Goal: Information Seeking & Learning: Learn about a topic

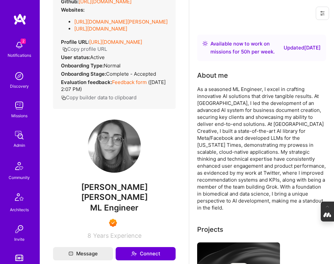
scroll to position [103, 0]
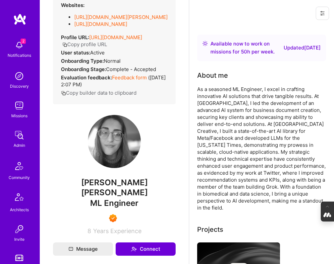
click at [129, 198] on span "ML Engineer" at bounding box center [114, 203] width 48 height 10
drag, startPoint x: 141, startPoint y: 192, endPoint x: 89, endPoint y: 192, distance: 52.1
click at [89, 197] on div "ML Engineer" at bounding box center [114, 202] width 123 height 11
copy span "ML Engineer"
click at [109, 128] on img at bounding box center [114, 141] width 53 height 53
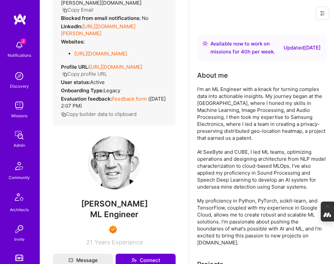
scroll to position [80, 0]
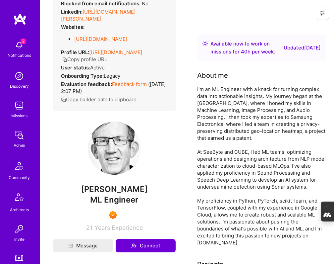
click at [112, 138] on img at bounding box center [114, 147] width 53 height 53
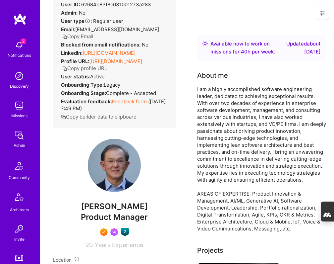
scroll to position [33, 0]
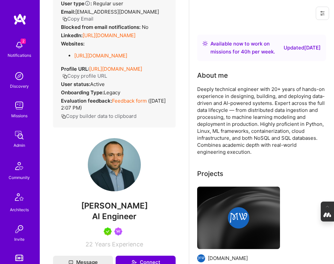
scroll to position [57, 0]
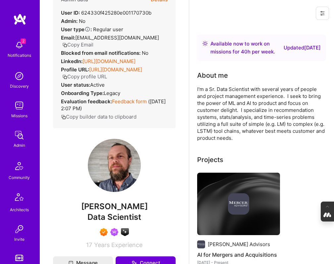
scroll to position [28, 0]
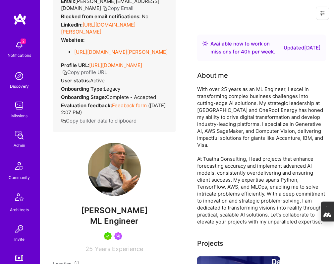
scroll to position [61, 0]
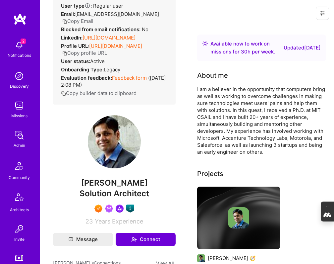
scroll to position [57, 0]
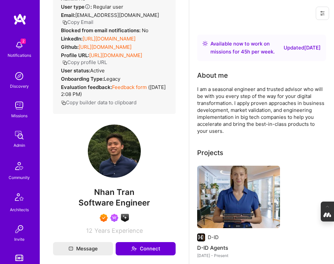
scroll to position [49, 0]
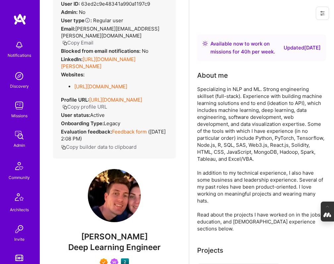
scroll to position [36, 0]
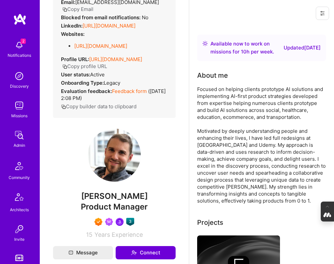
scroll to position [71, 0]
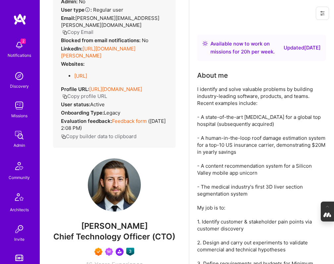
scroll to position [50, 0]
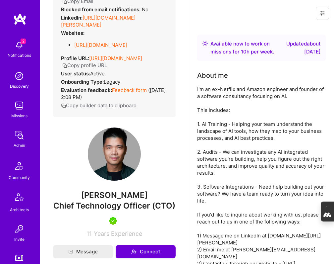
scroll to position [66, 0]
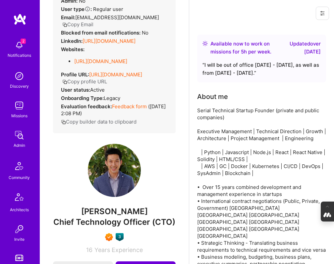
scroll to position [51, 0]
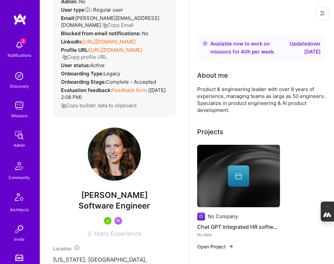
scroll to position [47, 0]
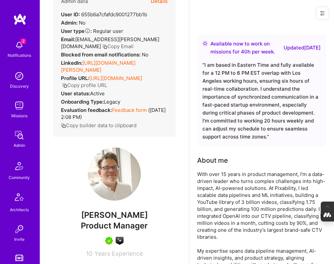
scroll to position [25, 0]
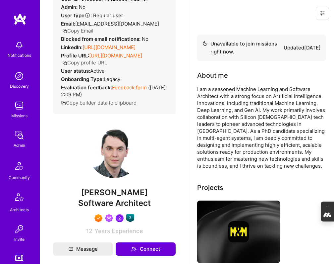
scroll to position [38, 0]
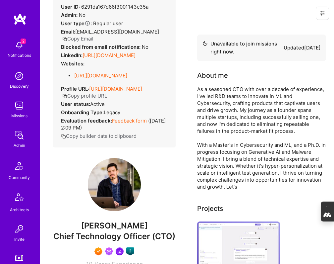
scroll to position [32, 0]
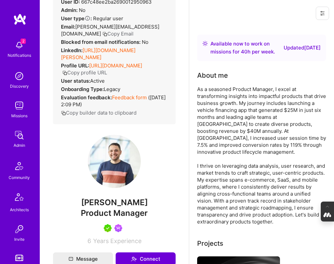
scroll to position [37, 0]
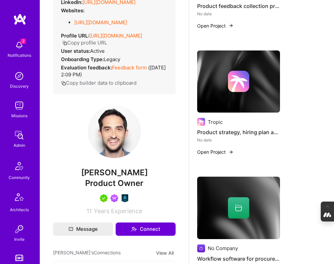
scroll to position [1113, 0]
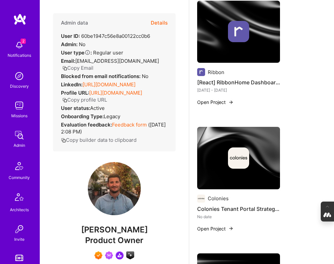
scroll to position [388, 0]
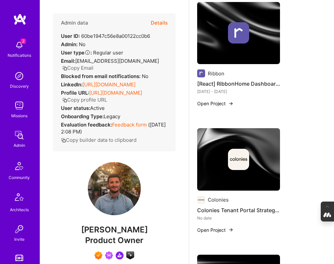
click at [243, 37] on img at bounding box center [238, 32] width 21 height 21
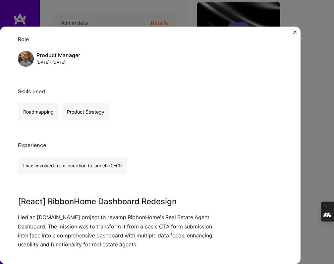
scroll to position [83, 0]
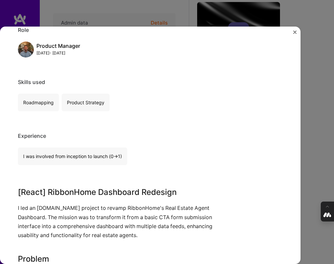
click at [316, 142] on div "[React] RibbonHome Dashboard redesign Ribbon Real Estate, Construction & Archit…" at bounding box center [167, 132] width 334 height 264
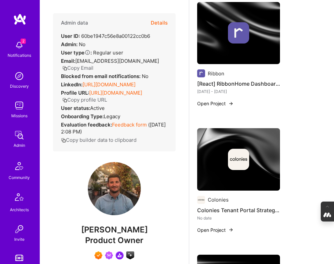
click at [240, 34] on img at bounding box center [238, 32] width 21 height 21
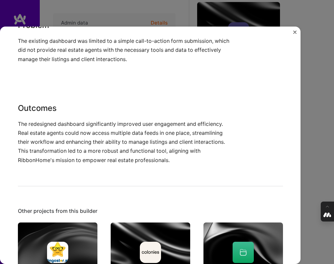
scroll to position [318, 0]
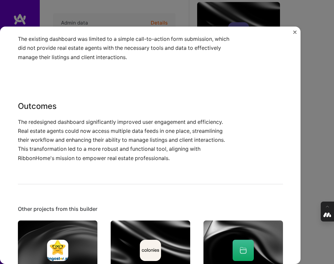
click at [319, 119] on div "[React] RibbonHome Dashboard redesign Ribbon Real Estate, Construction & Archit…" at bounding box center [167, 132] width 334 height 264
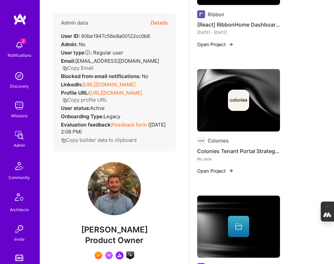
scroll to position [447, 0]
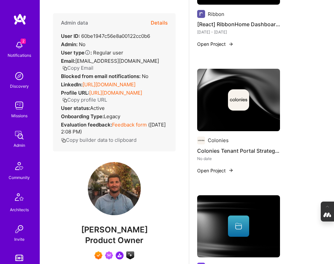
click at [235, 108] on img at bounding box center [238, 99] width 21 height 21
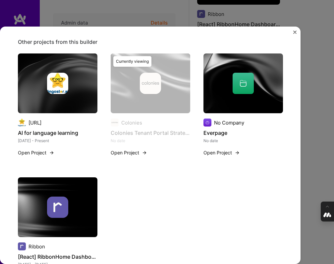
scroll to position [178, 0]
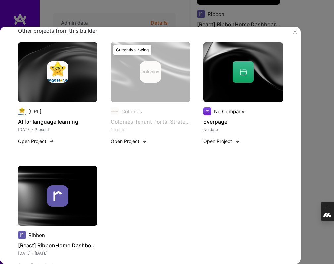
click at [320, 104] on div "Colonies Tenant Portal Strategy & Redesign Colonies Worked an A.team project fo…" at bounding box center [167, 132] width 334 height 264
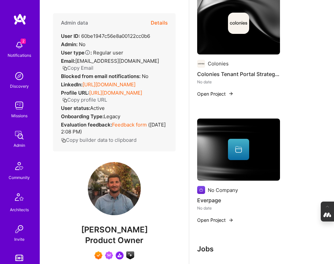
scroll to position [533, 0]
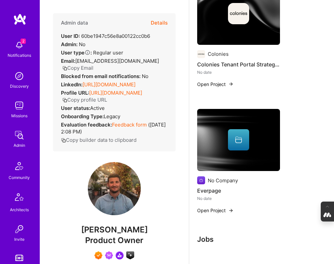
click at [225, 144] on div at bounding box center [238, 139] width 83 height 21
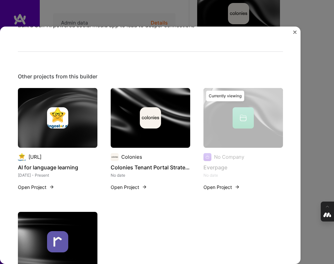
scroll to position [86, 0]
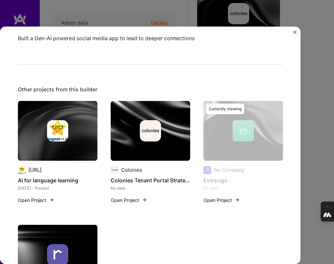
click at [320, 112] on div "Everpage Built a Gen-AI powered social media app to lead to deeper connections …" at bounding box center [167, 132] width 334 height 264
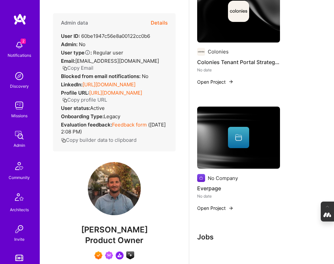
scroll to position [534, 0]
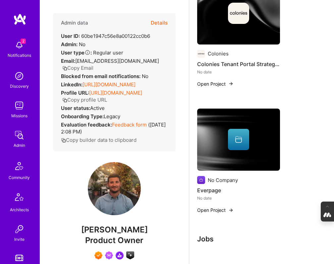
click at [227, 151] on img at bounding box center [238, 139] width 83 height 62
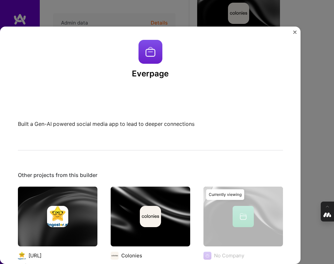
click at [149, 52] on img at bounding box center [151, 52] width 24 height 24
click at [150, 72] on h3 "Everpage" at bounding box center [150, 74] width 265 height 10
click at [295, 32] on img "Close" at bounding box center [295, 32] width 3 height 3
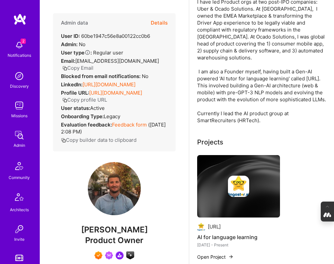
scroll to position [106, 0]
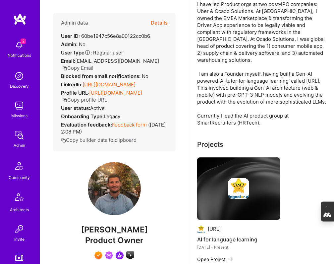
click at [234, 204] on img at bounding box center [238, 188] width 83 height 62
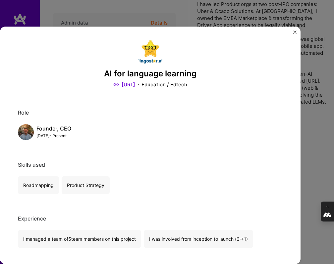
click at [130, 86] on link "Lingostar.ai" at bounding box center [124, 84] width 22 height 7
click at [294, 31] on img "Close" at bounding box center [295, 32] width 3 height 3
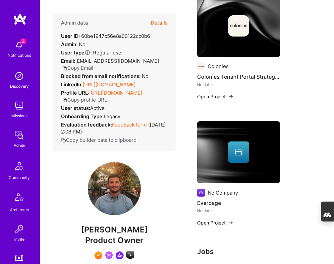
scroll to position [523, 0]
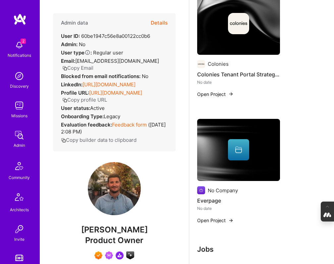
click at [227, 147] on div at bounding box center [238, 149] width 83 height 21
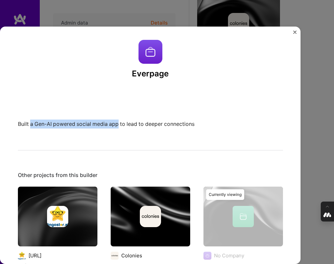
drag, startPoint x: 31, startPoint y: 124, endPoint x: 118, endPoint y: 127, distance: 87.6
click at [118, 127] on p "Built a Gen-AI powered social media app to lead to deeper connections" at bounding box center [126, 123] width 216 height 9
copy p "a Gen-AI powered social media app"
click at [187, 13] on div "Everpage Built a Gen-AI powered social media app to lead to deeper connections …" at bounding box center [167, 132] width 334 height 264
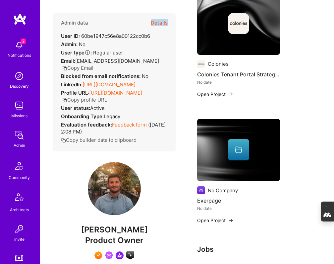
click at [187, 13] on div "Admin data Details User ID: 60be1947c56e8a00122cc0b6 Admin: No User type Regula…" at bounding box center [114, 132] width 149 height 264
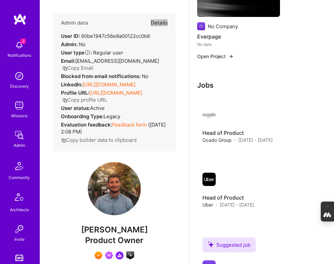
scroll to position [683, 0]
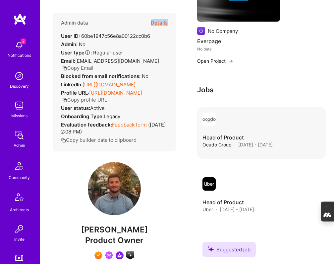
click at [211, 120] on img at bounding box center [209, 118] width 13 height 13
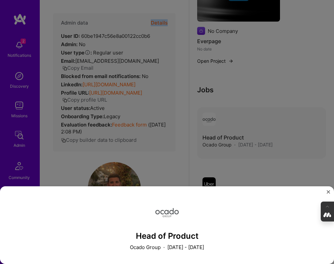
click at [211, 120] on div "Head of Product Ocado Group · January 2021 - December 2021" at bounding box center [167, 132] width 334 height 264
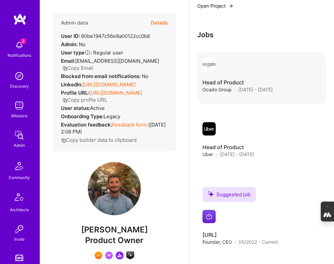
scroll to position [742, 0]
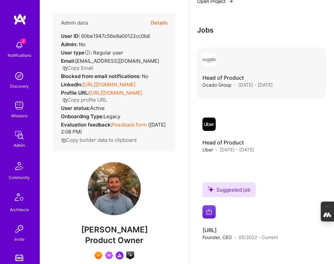
click at [209, 59] on img at bounding box center [209, 59] width 13 height 13
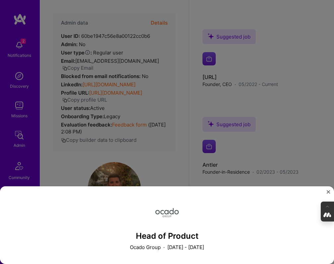
click at [269, 58] on div "Head of Product Ocado Group · January 2021 - December 2021" at bounding box center [167, 132] width 334 height 264
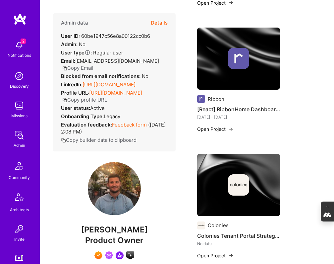
scroll to position [362, 0]
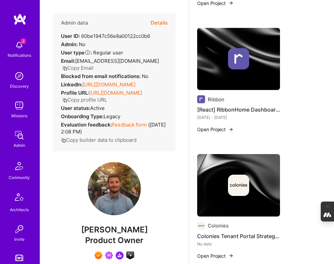
click at [226, 253] on button "Open Project" at bounding box center [215, 255] width 36 height 7
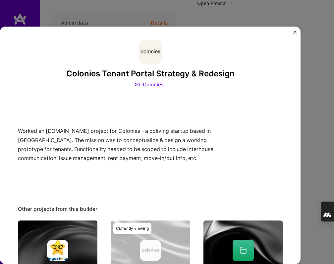
click at [295, 32] on img "Close" at bounding box center [295, 32] width 3 height 3
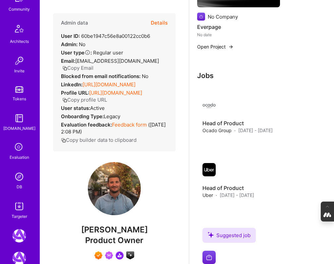
scroll to position [169, 0]
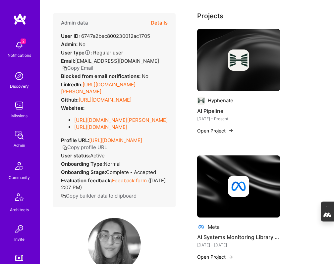
scroll to position [217, 0]
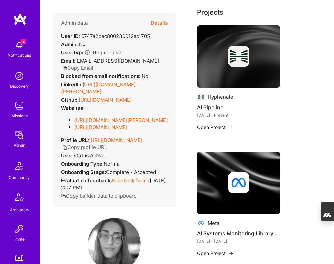
click at [201, 93] on img at bounding box center [201, 97] width 8 height 8
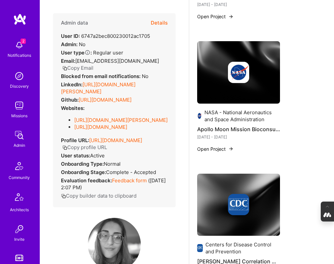
scroll to position [706, 0]
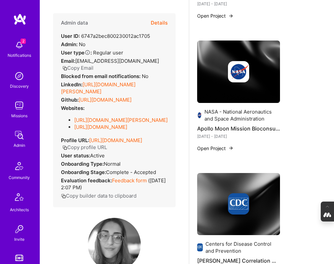
click at [234, 80] on img at bounding box center [238, 71] width 83 height 62
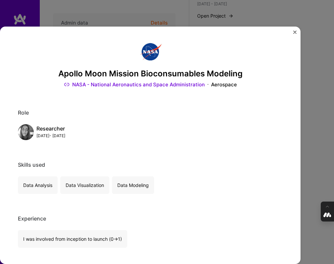
click at [320, 98] on div "Apollo Moon Mission Bioconsumables Modeling NASA - National Aeronautics and Spa…" at bounding box center [167, 132] width 334 height 264
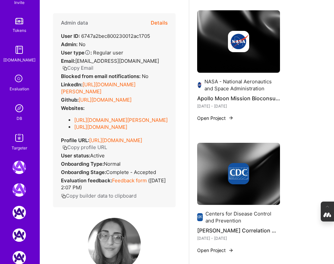
scroll to position [256, 0]
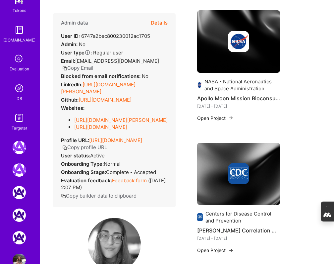
click at [18, 91] on img at bounding box center [19, 88] width 13 height 13
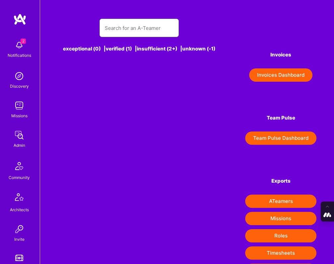
click at [121, 26] on input "text" at bounding box center [139, 28] width 69 height 17
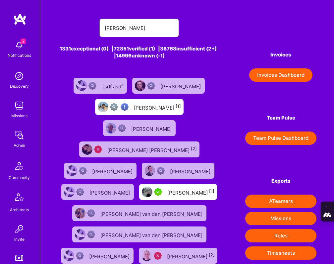
type input "paul hill"
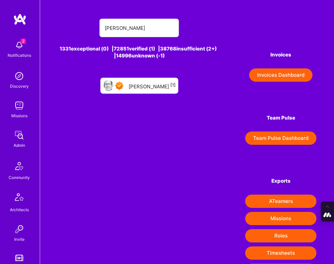
click at [144, 91] on div "Paul Hill [1]" at bounding box center [139, 86] width 78 height 16
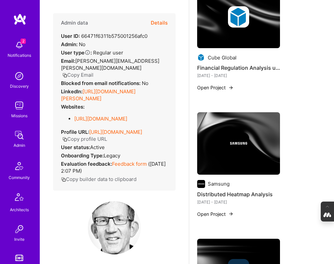
scroll to position [408, 0]
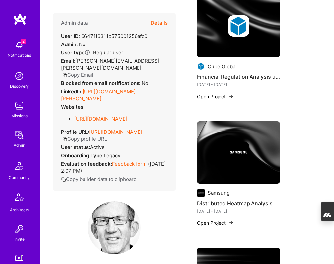
click at [201, 64] on img at bounding box center [201, 66] width 8 height 8
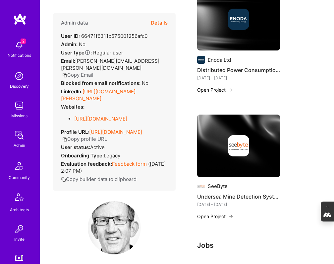
scroll to position [668, 0]
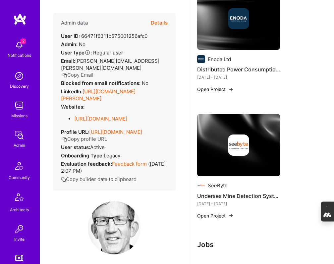
click at [202, 185] on img at bounding box center [201, 185] width 8 height 8
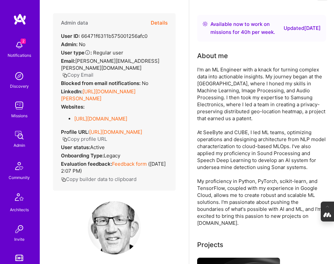
scroll to position [0, 0]
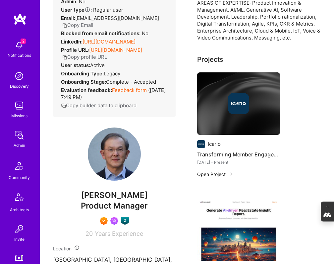
scroll to position [205, 0]
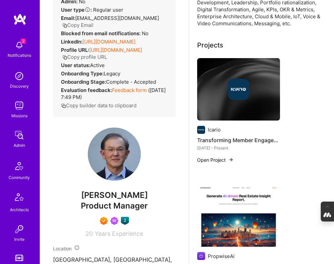
click at [225, 90] on div at bounding box center [238, 89] width 83 height 21
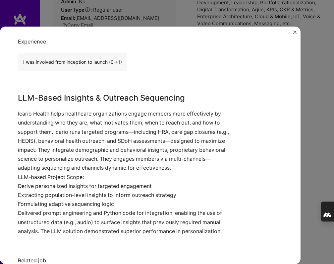
scroll to position [207, 0]
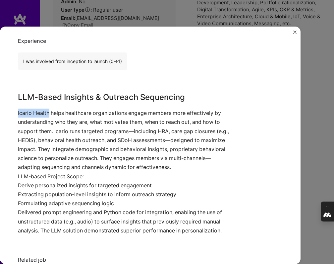
drag, startPoint x: 49, startPoint y: 113, endPoint x: 15, endPoint y: 113, distance: 34.2
click at [15, 113] on div "Transforming Member Engagement with LLM-Based Insights & Outreach Strategy – Ic…" at bounding box center [150, 145] width 301 height 237
copy p "Icario Health"
click at [310, 47] on div "Transforming Member Engagement with LLM-Based Insights & Outreach Strategy – Ic…" at bounding box center [167, 132] width 334 height 264
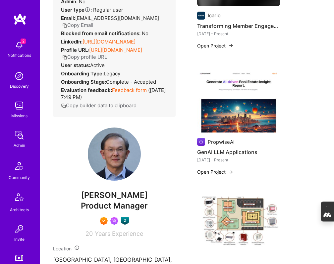
scroll to position [325, 0]
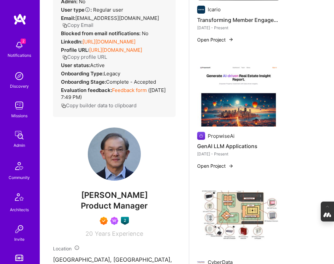
click at [235, 110] on img at bounding box center [238, 95] width 83 height 62
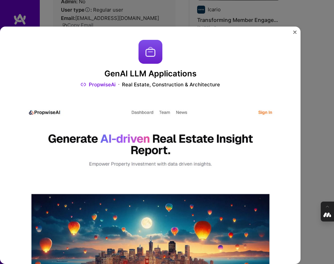
click at [102, 85] on link "PropwiseAi" at bounding box center [98, 84] width 35 height 7
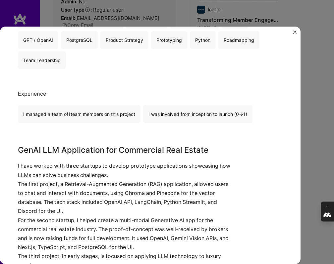
scroll to position [399, 0]
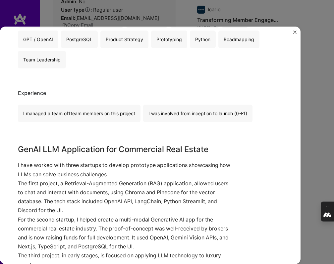
click at [295, 31] on img "Close" at bounding box center [295, 32] width 3 height 3
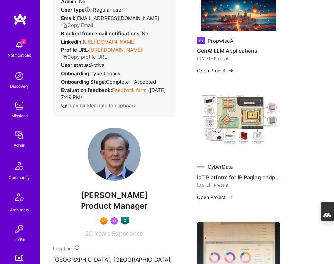
scroll to position [422, 0]
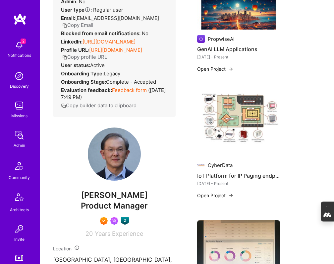
click at [243, 111] on img at bounding box center [238, 125] width 83 height 62
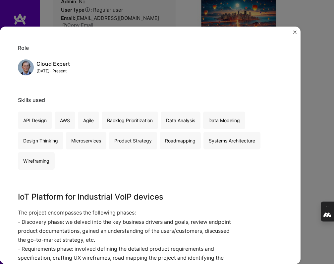
scroll to position [277, 0]
click at [311, 100] on div "IoT Platform for IP Paging endpoints - Requirements & Architecture CyberData Ma…" at bounding box center [167, 132] width 334 height 264
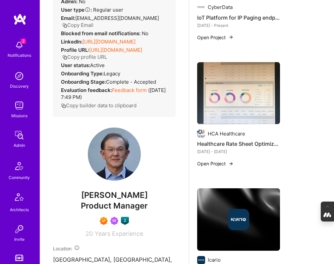
scroll to position [591, 0]
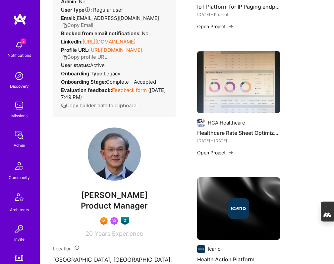
click at [239, 95] on img at bounding box center [238, 82] width 83 height 62
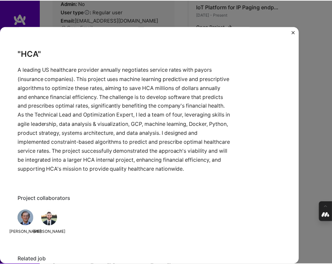
scroll to position [499, 0]
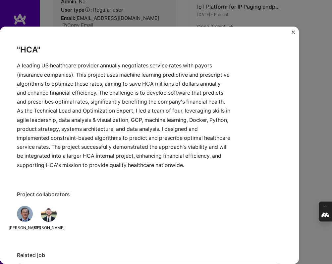
click at [292, 32] on img "Close" at bounding box center [293, 32] width 3 height 3
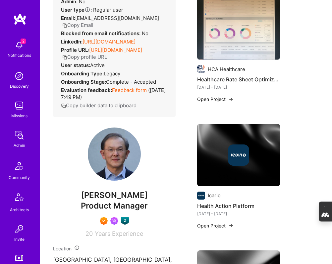
scroll to position [647, 0]
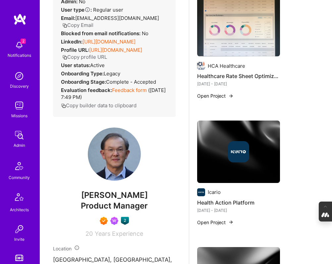
click at [227, 149] on div at bounding box center [238, 151] width 83 height 21
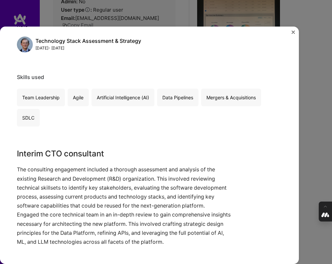
scroll to position [89, 0]
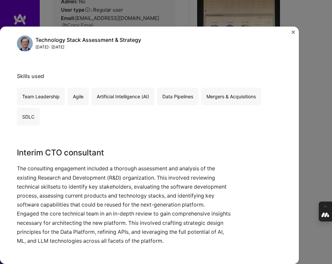
click at [322, 123] on div "Health Action Platform Icario Healthcare Project link Role Technology Stack Ass…" at bounding box center [166, 132] width 332 height 264
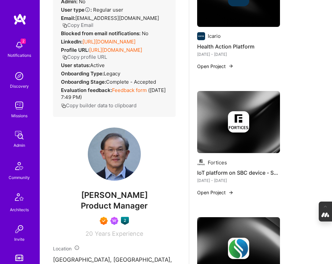
scroll to position [804, 0]
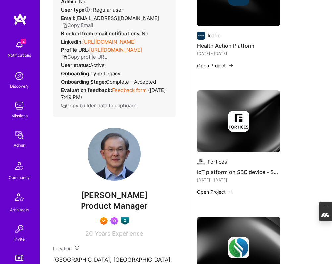
click at [241, 130] on img at bounding box center [238, 120] width 21 height 21
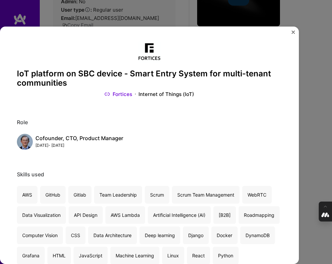
click at [312, 124] on div "IoT platform on SBC device - Smart Entry System for multi-tenant communities Fo…" at bounding box center [166, 132] width 332 height 264
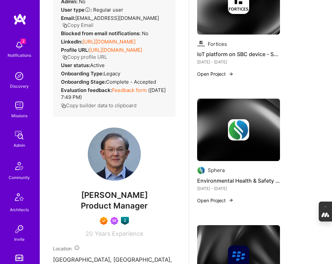
scroll to position [930, 0]
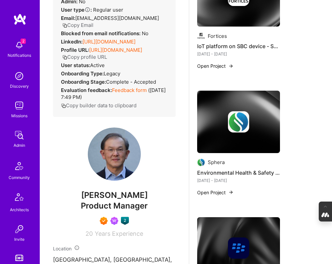
click at [243, 127] on img at bounding box center [238, 121] width 21 height 21
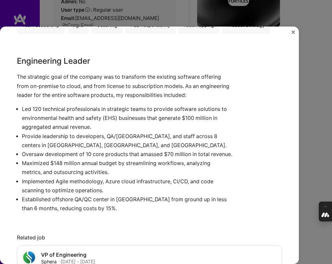
scroll to position [164, 0]
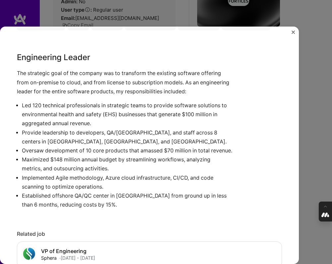
click at [316, 132] on div "Environmental Health & Safety SaaS on Azure Sphera Enterprise Software Role VP …" at bounding box center [166, 132] width 332 height 264
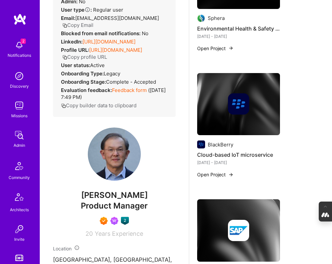
scroll to position [1079, 0]
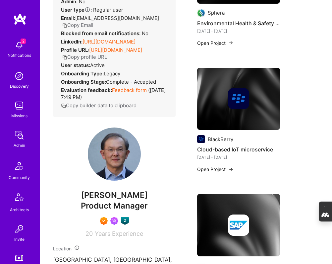
click at [235, 100] on img at bounding box center [238, 98] width 21 height 21
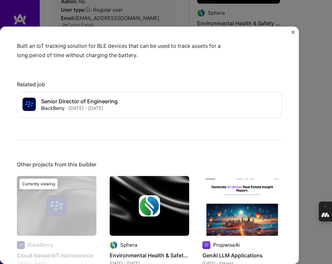
scroll to position [256, 0]
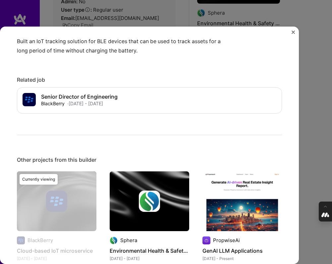
click at [315, 121] on div "Cloud-based IoT microservice BlackBerry Internet of Things (IoT) Role Engineeri…" at bounding box center [166, 132] width 332 height 264
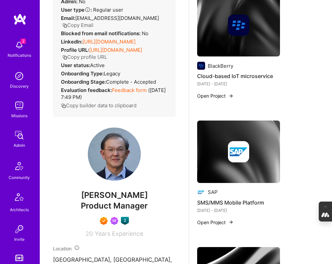
scroll to position [1165, 0]
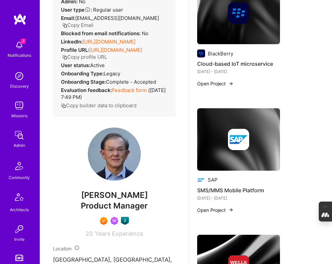
click at [238, 142] on img at bounding box center [238, 139] width 21 height 21
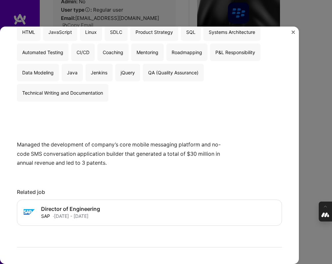
scroll to position [176, 0]
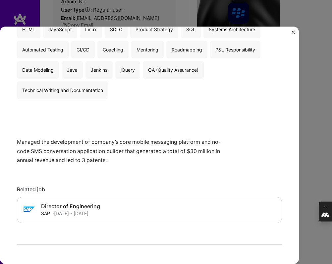
click at [307, 118] on div "SMS/MMS Mobile Platform SAP Telecom Role Solution architect & hands-on develope…" at bounding box center [166, 132] width 332 height 264
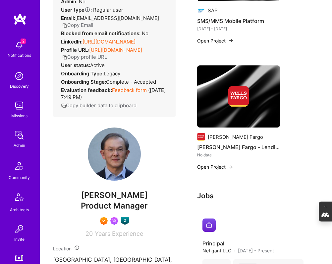
scroll to position [1338, 0]
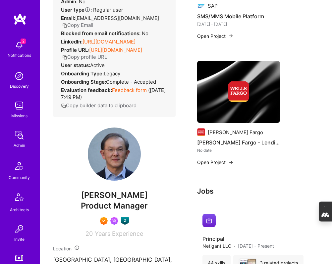
click at [251, 97] on div at bounding box center [238, 91] width 83 height 21
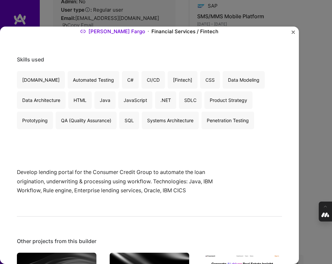
scroll to position [57, 0]
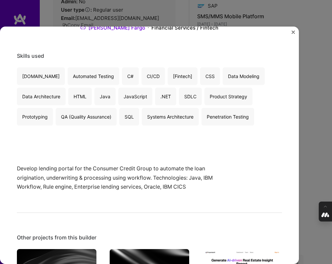
click at [320, 130] on div "Wells Fargo - Lending Portal Wells Fargo Financial Services / Fintech Skills us…" at bounding box center [166, 132] width 332 height 264
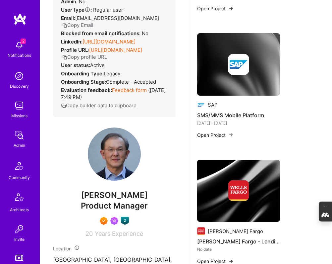
scroll to position [1245, 0]
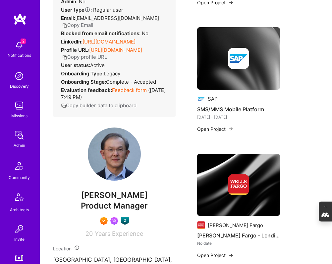
click at [253, 187] on div at bounding box center [238, 184] width 83 height 21
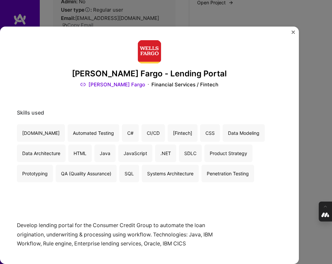
click at [294, 31] on img "Close" at bounding box center [293, 32] width 3 height 3
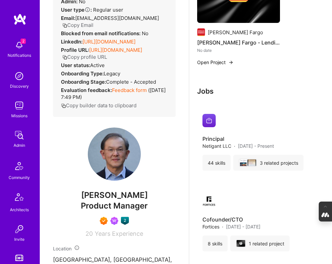
scroll to position [1438, 0]
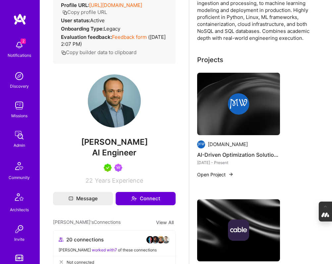
scroll to position [113, 0]
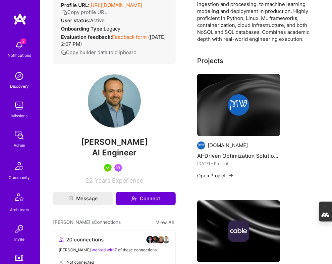
click at [258, 132] on img at bounding box center [238, 105] width 83 height 62
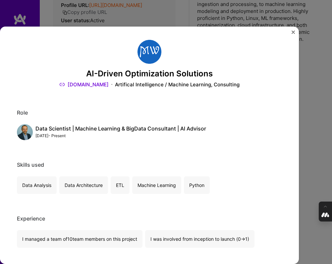
click at [306, 138] on div "AI-Driven Optimization Solutions [DOMAIN_NAME] Artifical Intelligence / Machine…" at bounding box center [166, 132] width 332 height 264
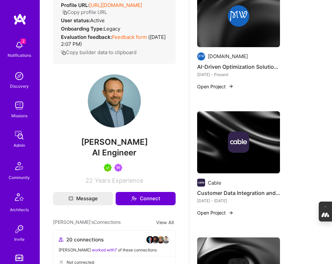
scroll to position [207, 0]
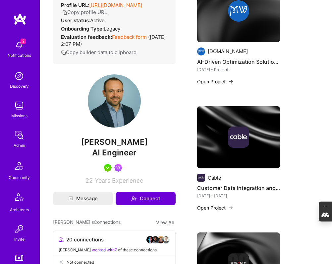
click at [239, 155] on img at bounding box center [238, 137] width 83 height 62
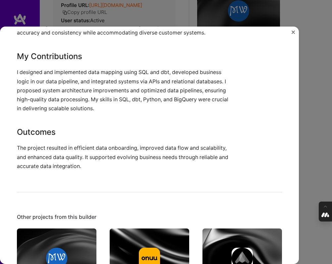
scroll to position [271, 0]
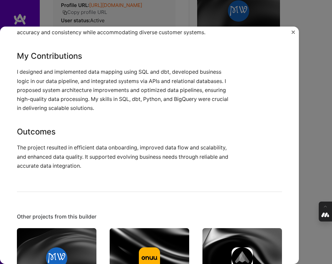
click at [322, 150] on div "Customer Data Integration and System Optimization Cable Financial Services / Fi…" at bounding box center [166, 132] width 332 height 264
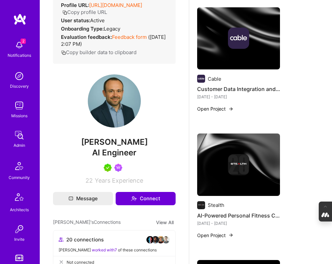
scroll to position [340, 0]
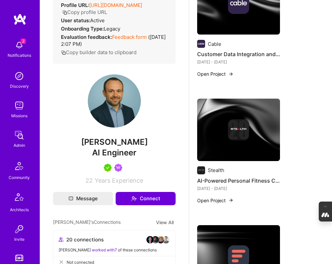
click at [241, 128] on img at bounding box center [238, 129] width 21 height 21
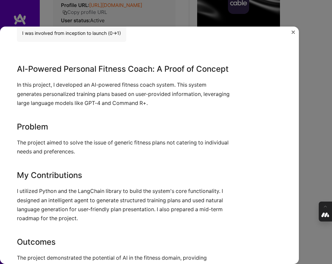
scroll to position [230, 0]
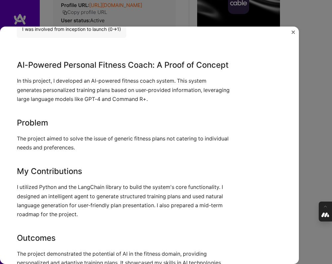
click at [174, 81] on p "In this project, I developed an AI-powered fitness coach system. This system ge…" at bounding box center [125, 89] width 216 height 27
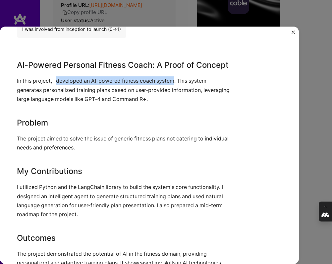
drag, startPoint x: 176, startPoint y: 81, endPoint x: 56, endPoint y: 83, distance: 120.1
click at [56, 83] on p "In this project, I developed an AI-powered fitness coach system. This system ge…" at bounding box center [125, 89] width 216 height 27
copy p "developed an AI-powered fitness coach system"
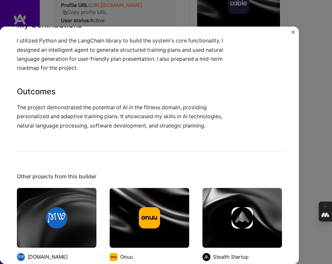
scroll to position [376, 0]
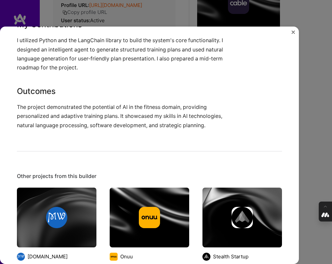
click at [320, 114] on div "AI-Powered Personal Fitness Coach Stealth Fitness Role AI Engineer [DATE] - [DA…" at bounding box center [166, 132] width 332 height 264
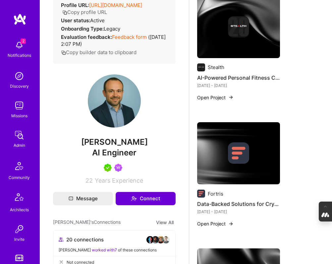
scroll to position [447, 0]
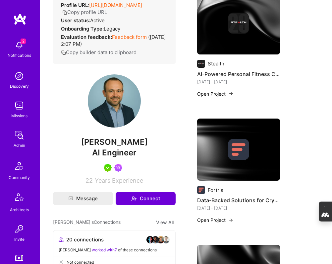
click at [229, 149] on img at bounding box center [238, 149] width 21 height 21
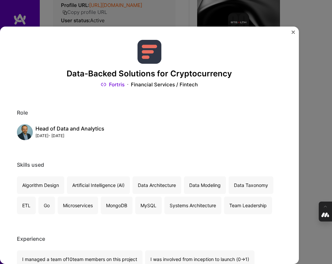
click at [313, 102] on div "Data-Backed Solutions for Cryptocurrency Fortris Financial Services / Fintech R…" at bounding box center [166, 132] width 332 height 264
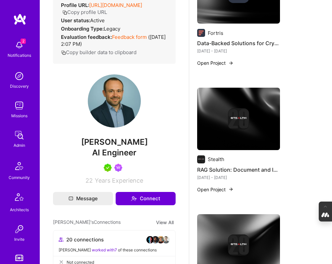
scroll to position [617, 0]
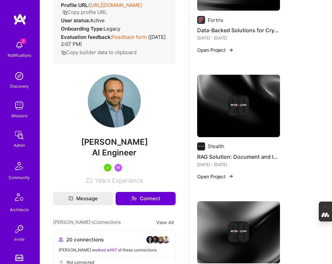
click at [225, 109] on div at bounding box center [238, 105] width 83 height 21
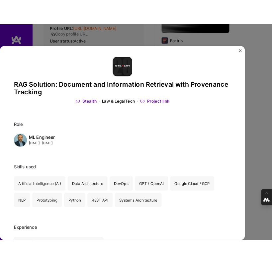
scroll to position [107, 0]
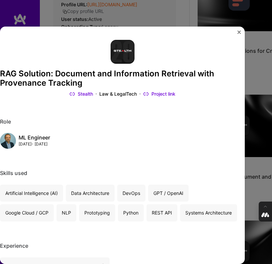
click at [158, 93] on link "Project link" at bounding box center [159, 94] width 32 height 7
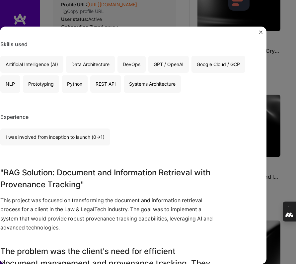
scroll to position [0, 0]
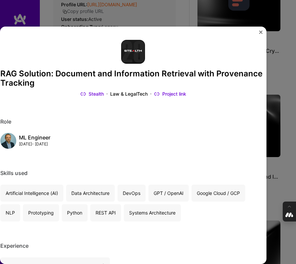
click at [259, 33] on img "Close" at bounding box center [260, 32] width 3 height 3
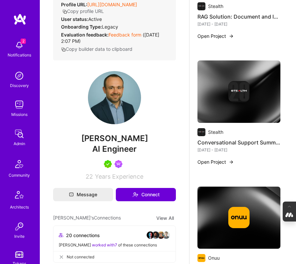
scroll to position [779, 0]
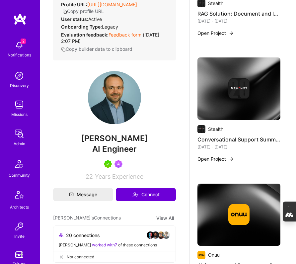
click at [221, 117] on img at bounding box center [238, 88] width 83 height 62
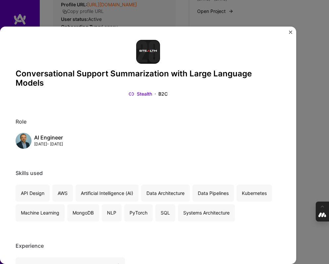
click at [291, 32] on img "Close" at bounding box center [290, 32] width 3 height 3
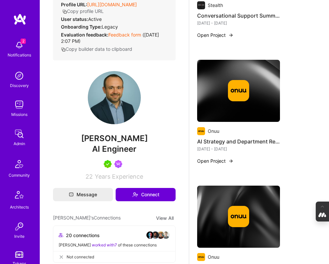
scroll to position [882, 0]
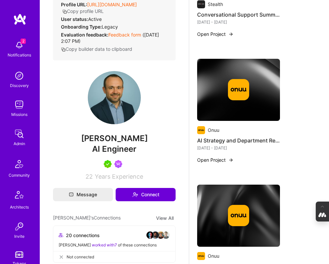
click at [239, 97] on img at bounding box center [238, 89] width 21 height 21
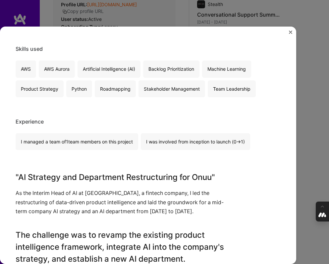
scroll to position [115, 0]
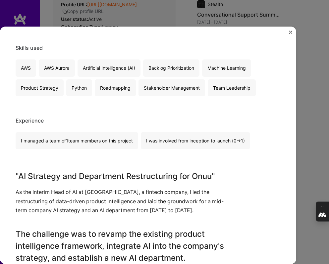
click at [290, 34] on button "Close" at bounding box center [290, 34] width 3 height 7
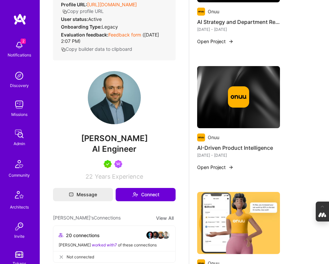
scroll to position [1003, 0]
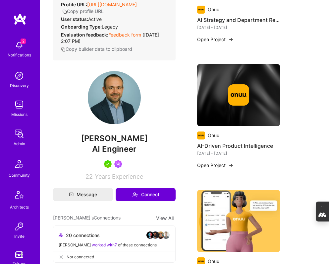
click at [235, 100] on img at bounding box center [238, 94] width 21 height 21
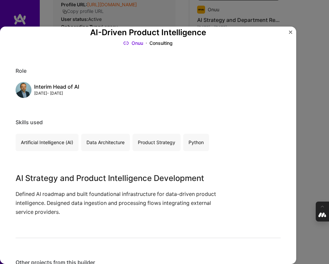
scroll to position [42, 0]
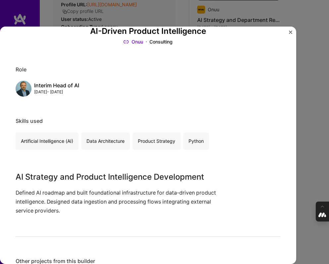
click at [322, 153] on div "AI-Driven Product Intelligence Onuu Consulting Role Interim Head of AI Sep, 202…" at bounding box center [164, 132] width 329 height 264
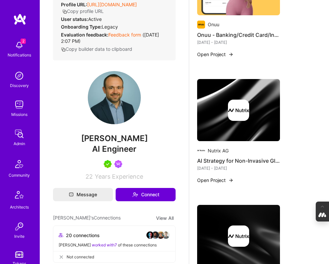
scroll to position [1245, 0]
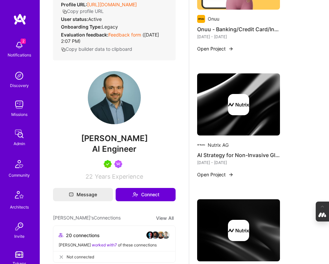
click at [238, 114] on img at bounding box center [238, 104] width 21 height 21
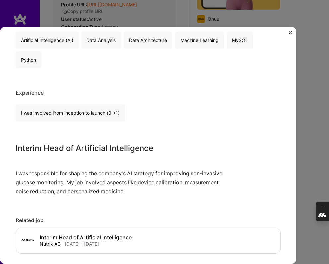
scroll to position [148, 0]
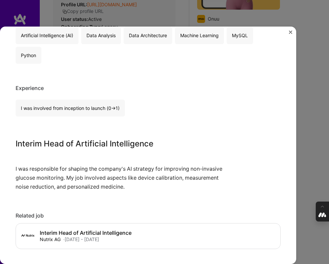
click at [325, 130] on div "AI Strategy for Non-Invasive Glucose Monitoring Nutrix AG Healthcare Role Inter…" at bounding box center [164, 132] width 329 height 264
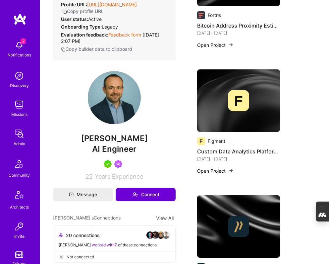
scroll to position [1626, 0]
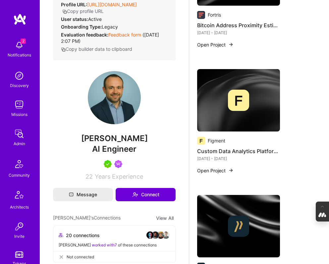
click at [263, 114] on img at bounding box center [238, 100] width 83 height 62
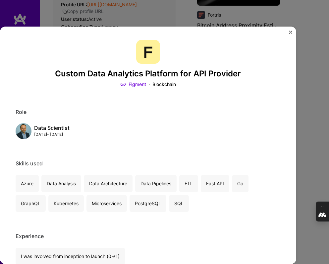
click at [315, 133] on div "Custom Data Analytics Platform for API Provider Figment Blockchain Role Data Sc…" at bounding box center [164, 132] width 329 height 264
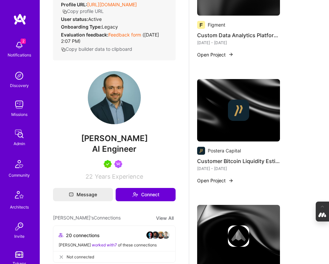
scroll to position [1768, 0]
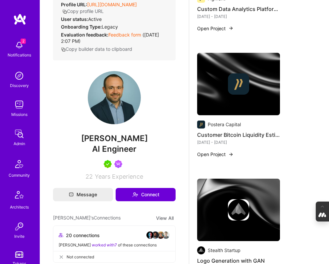
click at [232, 81] on img at bounding box center [238, 83] width 21 height 21
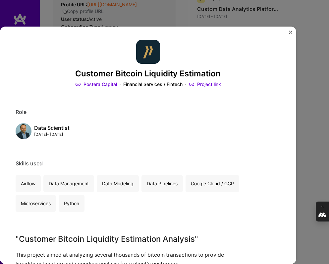
click at [324, 106] on div "Customer Bitcoin Liquidity Estimation Postera Capital Financial Services / Fint…" at bounding box center [164, 132] width 329 height 264
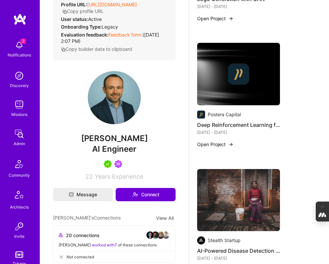
scroll to position [2043, 0]
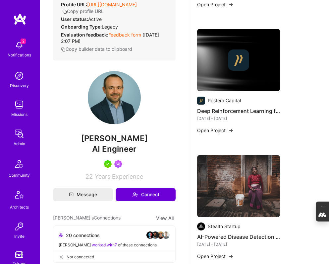
click at [231, 56] on img at bounding box center [238, 59] width 21 height 21
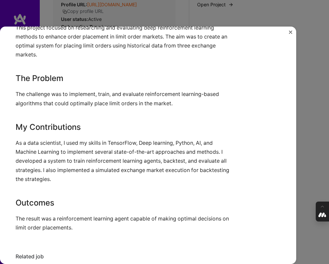
scroll to position [220, 0]
click at [309, 141] on div "Deep Reinforcement Learning for Placement of Limit Orders Postera Capital Finan…" at bounding box center [164, 132] width 329 height 264
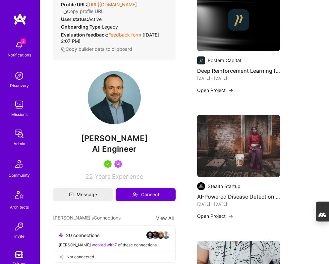
scroll to position [2091, 0]
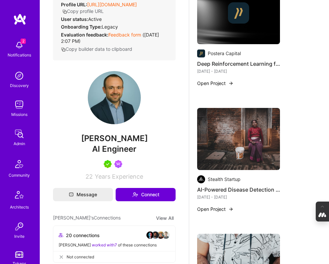
click at [238, 148] on img at bounding box center [238, 139] width 83 height 62
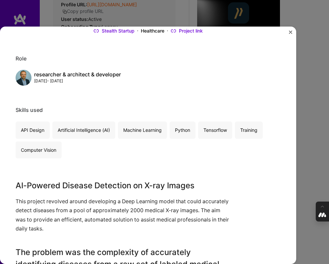
scroll to position [60, 0]
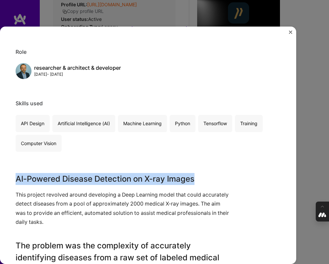
drag, startPoint x: 17, startPoint y: 178, endPoint x: 196, endPoint y: 183, distance: 179.5
click at [196, 183] on h3 "AI-Powered Disease Detection on X-ray Images" at bounding box center [124, 179] width 216 height 12
copy h3 "AI-Powered Disease Detection on X-ray Images"
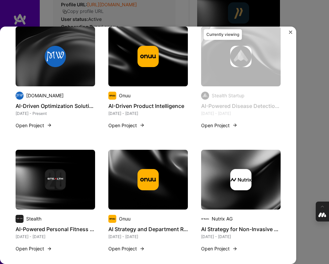
scroll to position [478, 0]
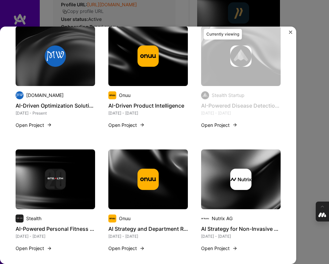
click at [313, 114] on div "AI-Powered Disease Detection on X-ray Images Stealth Startup Healthcare Project…" at bounding box center [164, 132] width 329 height 264
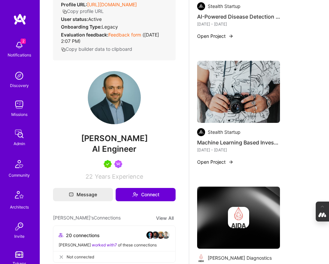
scroll to position [2264, 0]
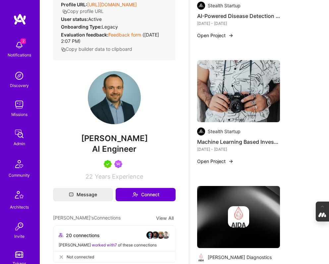
click at [235, 86] on img at bounding box center [238, 91] width 83 height 62
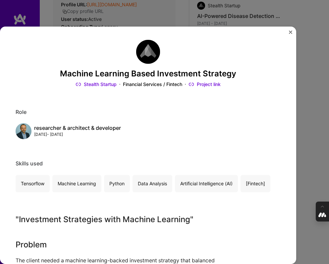
click at [312, 103] on div "Machine Learning Based Investment Strategy Stealth Startup Financial Services /…" at bounding box center [164, 132] width 329 height 264
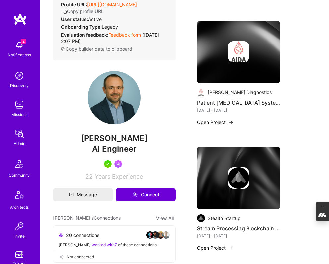
scroll to position [2433, 0]
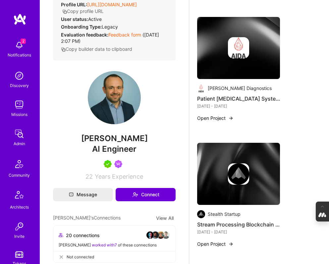
click at [238, 76] on img at bounding box center [238, 48] width 83 height 62
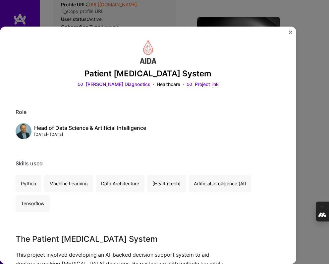
scroll to position [9, 0]
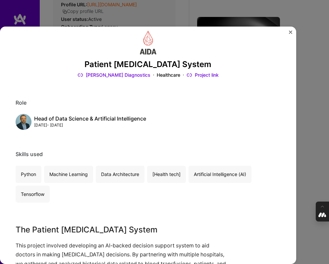
click at [289, 31] on img "Close" at bounding box center [290, 32] width 3 height 3
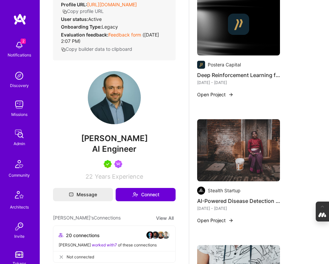
scroll to position [2080, 0]
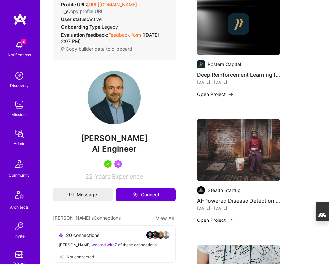
click at [237, 138] on img at bounding box center [238, 150] width 83 height 62
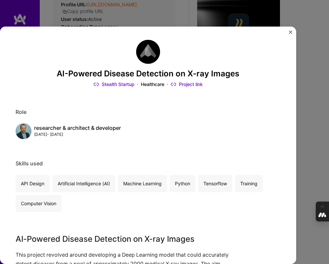
click at [302, 127] on div "AI-Powered Disease Detection on X-ray Images Stealth Startup Healthcare Project…" at bounding box center [164, 132] width 329 height 264
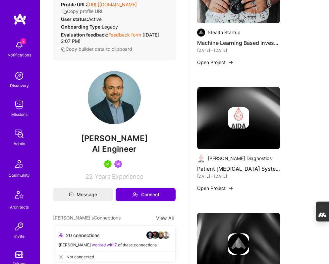
scroll to position [2365, 0]
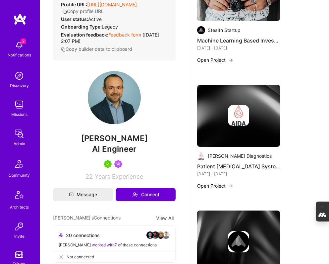
click at [211, 125] on div at bounding box center [238, 115] width 83 height 21
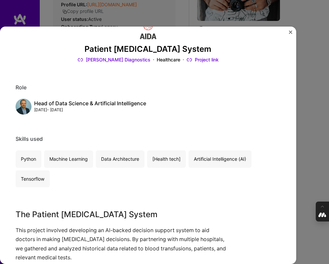
scroll to position [24, 0]
click at [291, 33] on img "Close" at bounding box center [290, 32] width 3 height 3
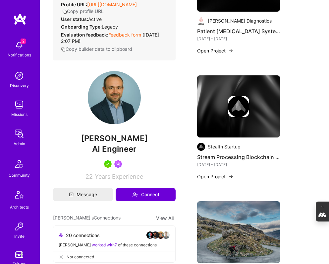
scroll to position [2512, 0]
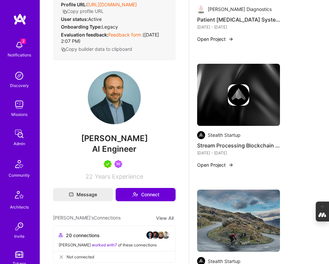
click at [233, 93] on img at bounding box center [238, 94] width 21 height 21
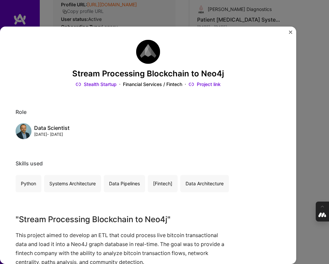
click at [307, 116] on div "Stream Processing Blockchain to Neo4j Stealth Startup Financial Services / Fint…" at bounding box center [164, 132] width 329 height 264
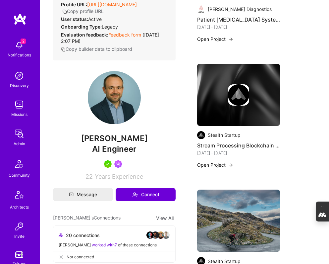
click at [261, 134] on div "Stealth Startup" at bounding box center [238, 135] width 83 height 8
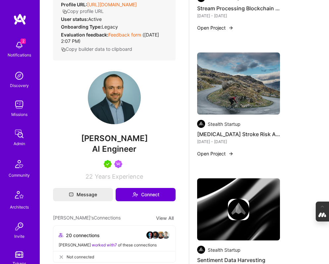
scroll to position [2657, 0]
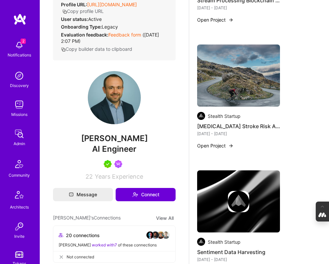
click at [227, 62] on img at bounding box center [238, 75] width 83 height 62
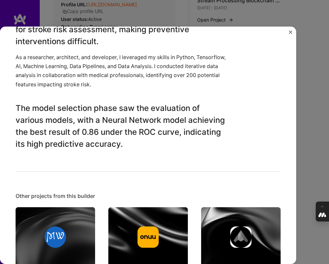
scroll to position [296, 0]
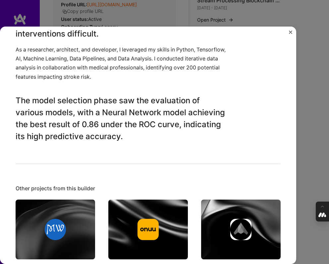
click at [313, 136] on div "Ischemic Stroke Risk Assessment Stealth Startup Healthcare Project link Role re…" at bounding box center [164, 132] width 329 height 264
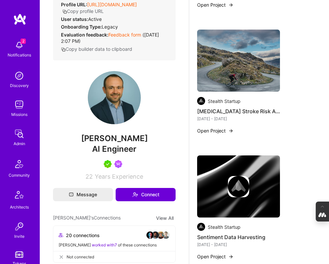
scroll to position [2671, 0]
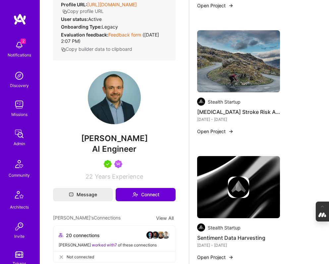
click at [234, 68] on img at bounding box center [238, 61] width 83 height 62
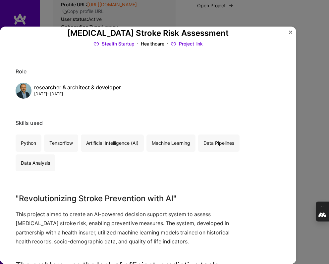
scroll to position [43, 0]
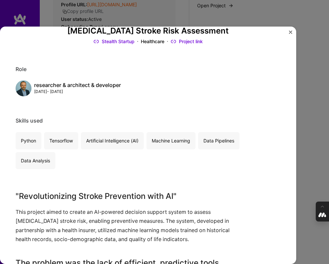
click at [323, 127] on div "Ischemic Stroke Risk Assessment Stealth Startup Healthcare Project link Role re…" at bounding box center [164, 132] width 329 height 264
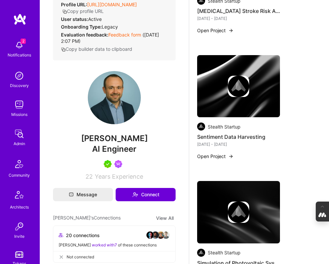
scroll to position [2777, 0]
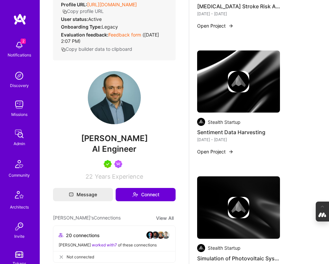
click at [238, 101] on img at bounding box center [238, 81] width 83 height 62
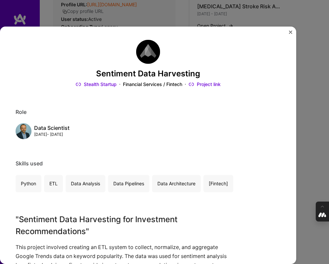
click at [290, 31] on img "Close" at bounding box center [290, 32] width 3 height 3
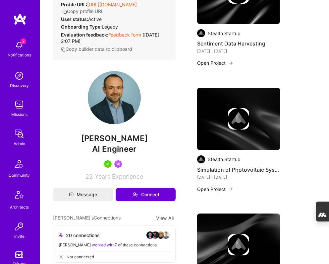
scroll to position [2867, 0]
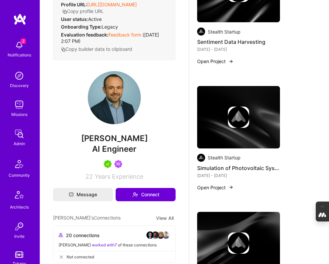
click at [234, 112] on img at bounding box center [238, 116] width 21 height 21
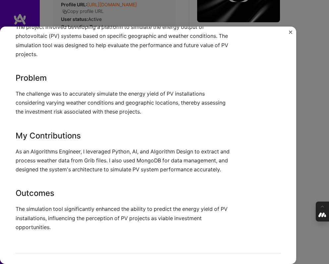
scroll to position [246, 0]
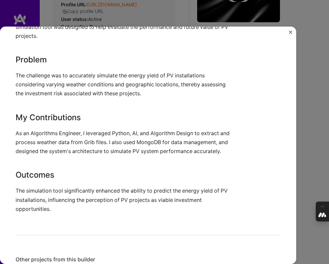
click at [309, 147] on div "Simulation of Photovoltaic Systems Stealth Startup Energy Project link Role Alg…" at bounding box center [164, 132] width 329 height 264
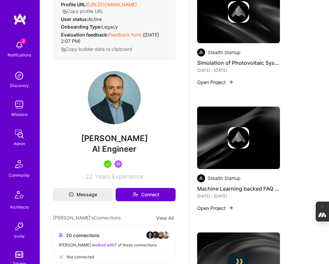
scroll to position [2988, 0]
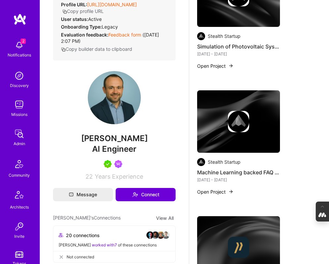
click at [238, 114] on img at bounding box center [238, 121] width 21 height 21
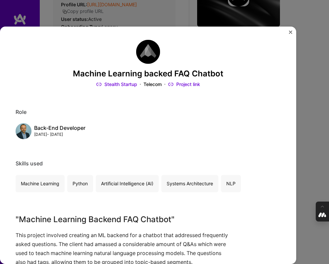
click at [291, 32] on img "Close" at bounding box center [290, 32] width 3 height 3
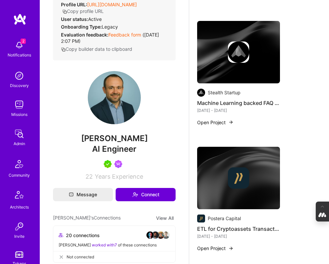
scroll to position [3060, 0]
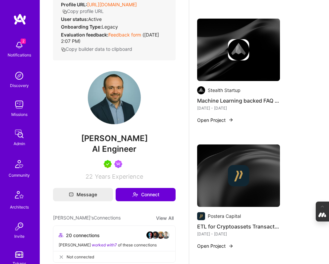
click at [231, 211] on div "Postera Capital ETL for Cryptoassets Transactions Jun 2018 - Oct 2018 Open Proj…" at bounding box center [238, 190] width 83 height 93
click at [227, 173] on div at bounding box center [238, 175] width 83 height 21
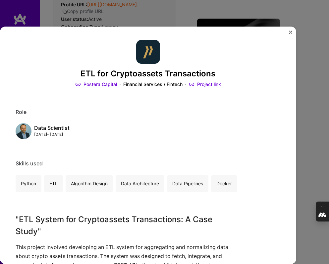
click at [307, 112] on div "ETL for Cryptoassets Transactions Postera Capital Financial Services / Fintech …" at bounding box center [164, 132] width 329 height 264
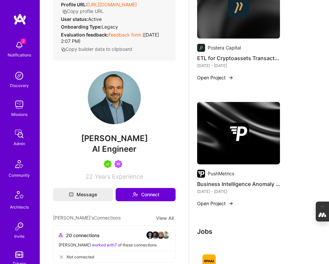
scroll to position [3234, 0]
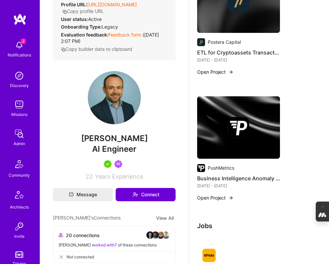
click at [237, 132] on img at bounding box center [238, 127] width 21 height 21
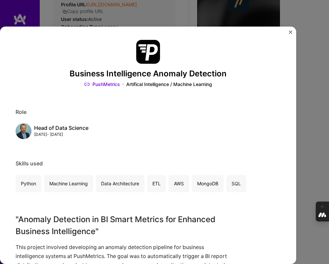
click at [309, 150] on div "Business Intelligence Anomaly Detection PushMetrics Artifical Intelligence / Ma…" at bounding box center [164, 132] width 329 height 264
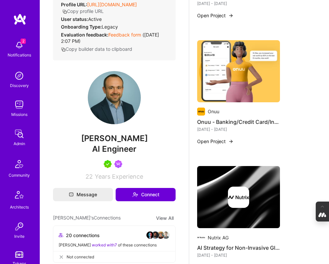
scroll to position [1144, 0]
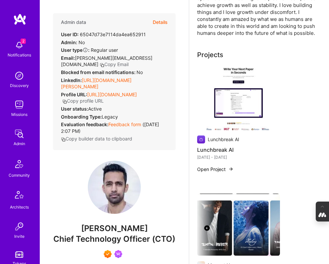
scroll to position [162, 0]
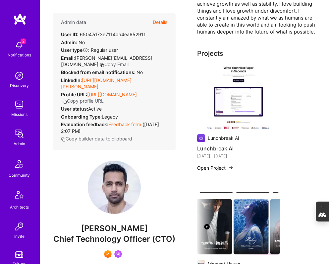
click at [233, 111] on img at bounding box center [238, 97] width 83 height 62
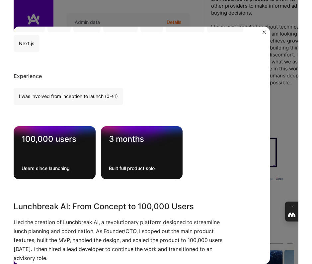
scroll to position [372, 0]
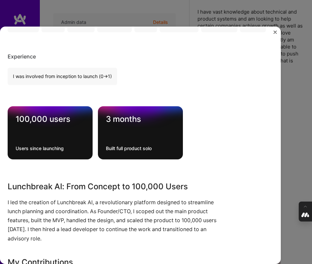
click at [95, 201] on p "I led the creation of Lunchbreak AI, a revolutionary platform designed to strea…" at bounding box center [116, 220] width 216 height 45
click at [65, 200] on p "I led the creation of Lunchbreak AI, a revolutionary platform designed to strea…" at bounding box center [116, 220] width 216 height 45
drag, startPoint x: 95, startPoint y: 203, endPoint x: 4, endPoint y: 203, distance: 91.2
click at [4, 203] on div "Lunchbreak AI Lunchbreak AI SaaS Project link Role CTO [DATE] - [DATE] Skills u…" at bounding box center [140, 145] width 281 height 237
copy p "I led the creation of Lunchbreak AI,"
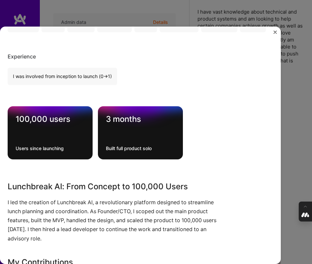
click at [77, 190] on h3 "Lunchbreak AI: From Concept to 100,000 Users" at bounding box center [116, 186] width 216 height 12
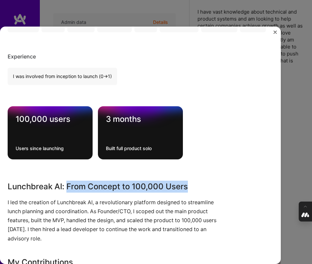
drag, startPoint x: 67, startPoint y: 186, endPoint x: 206, endPoint y: 186, distance: 139.3
click at [206, 186] on h3 "Lunchbreak AI: From Concept to 100,000 Users" at bounding box center [116, 186] width 216 height 12
copy h3 "From Concept to 100,000 Users"
click at [274, 31] on img "Close" at bounding box center [274, 32] width 3 height 3
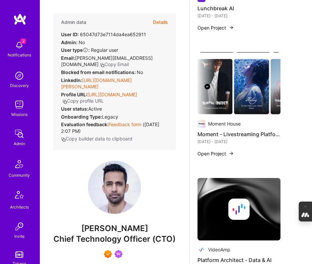
scroll to position [342, 0]
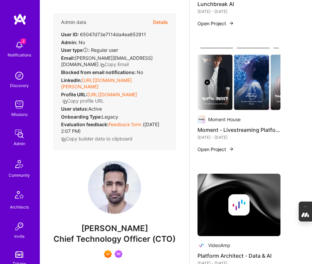
click at [243, 101] on img at bounding box center [238, 79] width 83 height 62
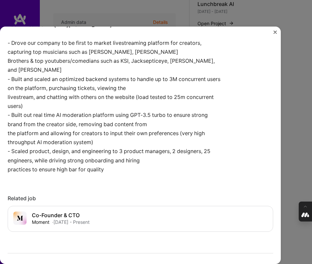
scroll to position [497, 0]
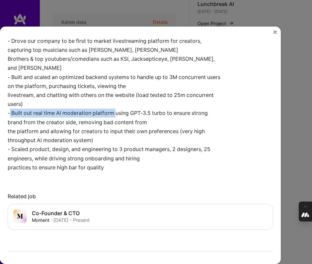
drag, startPoint x: 115, startPoint y: 122, endPoint x: 10, endPoint y: 125, distance: 105.5
click at [10, 124] on p "Loom Breakdown: https://www.loom.com/share/0d4b9dbeda654437861a1526197319b6 - D…" at bounding box center [116, 94] width 216 height 153
copy p "Built out real time AI moderation platform"
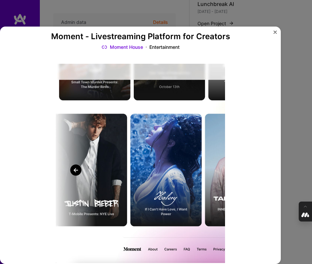
scroll to position [0, 0]
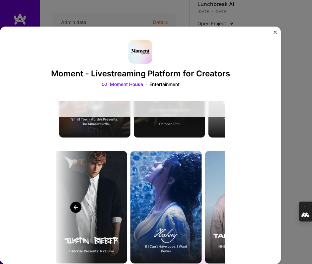
click at [275, 32] on img "Close" at bounding box center [274, 32] width 3 height 3
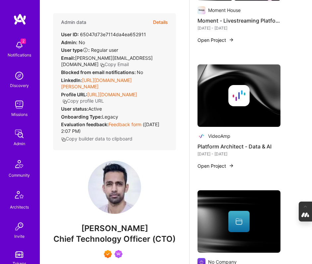
scroll to position [460, 0]
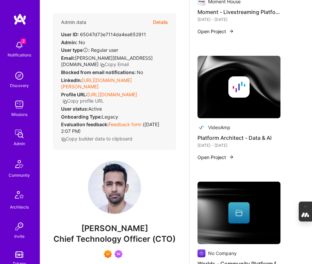
click at [216, 112] on img at bounding box center [238, 87] width 83 height 62
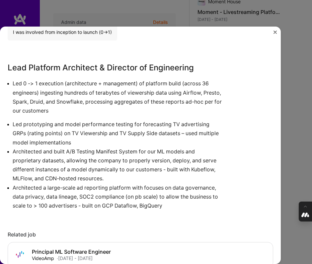
scroll to position [225, 0]
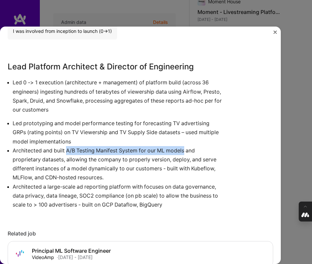
drag, startPoint x: 67, startPoint y: 150, endPoint x: 185, endPoint y: 150, distance: 118.1
click at [185, 150] on p "Architected and built A/B Testing Manifest System for our ML models and proprie…" at bounding box center [118, 164] width 211 height 36
copy p "A/B Testing Manifest System for our ML models"
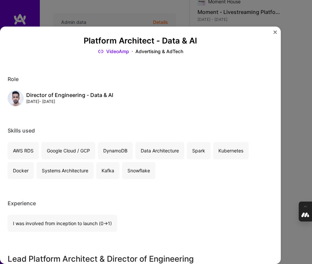
scroll to position [0, 0]
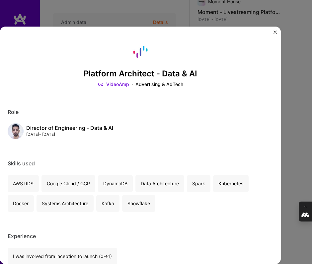
click at [298, 66] on div "Platform Architect - Data & AI VideoAmp Advertising & AdTech Role Director of E…" at bounding box center [156, 132] width 312 height 264
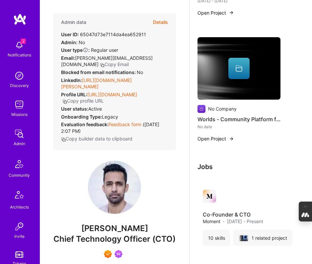
scroll to position [608, 0]
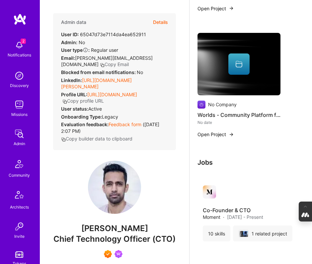
click at [237, 67] on icon at bounding box center [238, 65] width 7 height 4
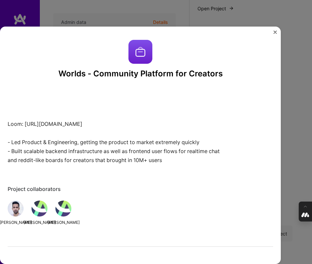
click at [292, 145] on div "Worlds - Community Platform for Creators Loom: https://www.loom.com/share/1b286…" at bounding box center [156, 132] width 312 height 264
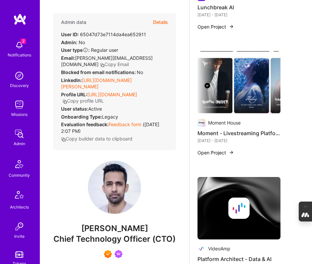
scroll to position [337, 0]
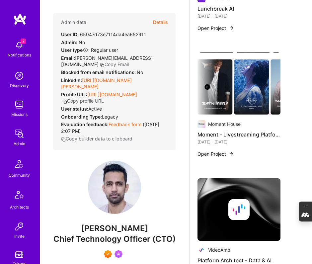
click at [201, 128] on img at bounding box center [201, 124] width 8 height 8
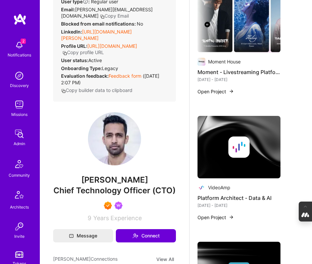
scroll to position [403, 0]
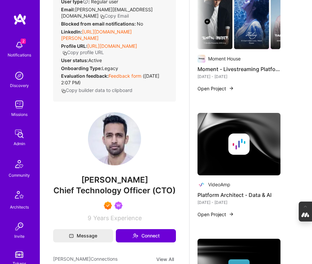
click at [201, 188] on img at bounding box center [201, 184] width 8 height 8
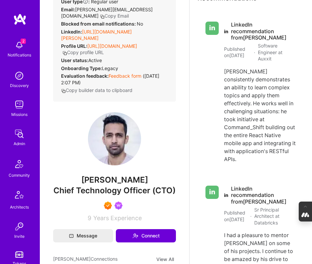
scroll to position [1055, 0]
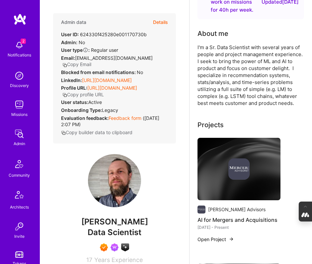
scroll to position [55, 0]
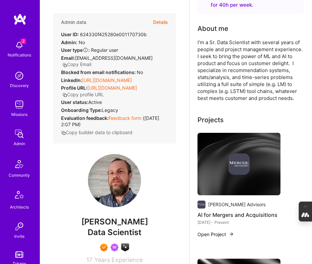
click at [213, 165] on div at bounding box center [238, 163] width 83 height 21
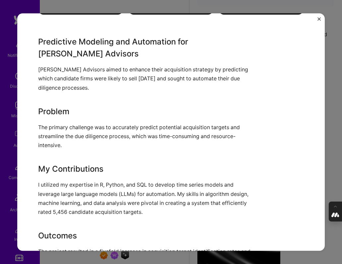
scroll to position [302, 0]
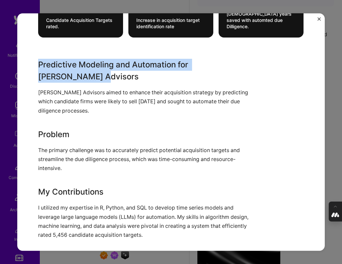
drag, startPoint x: 195, startPoint y: 59, endPoint x: 37, endPoint y: 61, distance: 158.2
click at [37, 61] on div "AI for Mergers and Acquisitions [PERSON_NAME] Advisors Financial Services / Fin…" at bounding box center [171, 131] width 308 height 237
copy h3 "Predictive Modeling and Automation for [PERSON_NAME] Advisors"
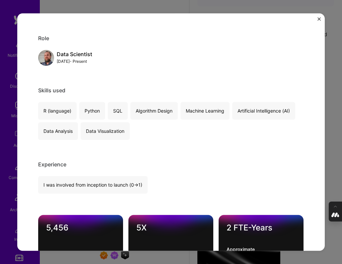
scroll to position [0, 0]
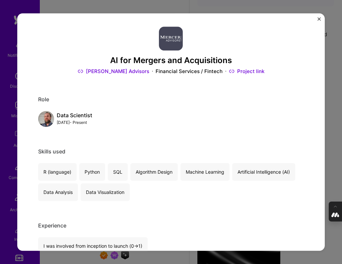
click at [311, 18] on img "Close" at bounding box center [318, 18] width 3 height 3
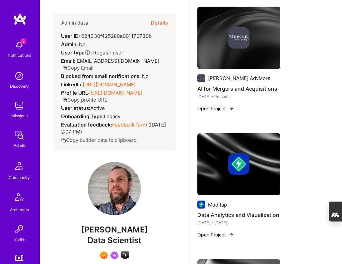
scroll to position [176, 0]
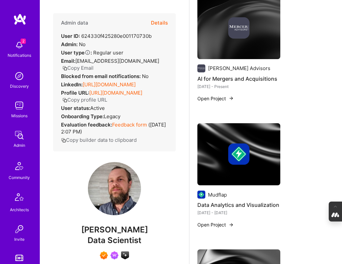
click at [228, 160] on img at bounding box center [238, 153] width 21 height 21
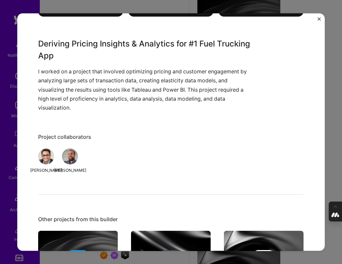
scroll to position [296, 0]
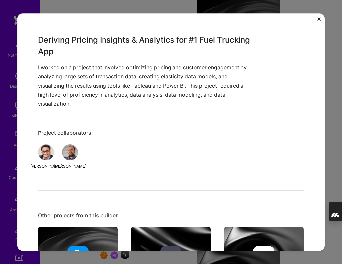
click at [311, 132] on div "Data Analytics and Visualization Mudflap Logistics Role Data Scientist [DATE] -…" at bounding box center [171, 132] width 342 height 264
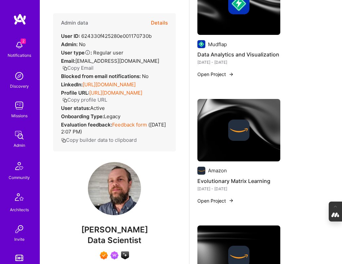
scroll to position [334, 0]
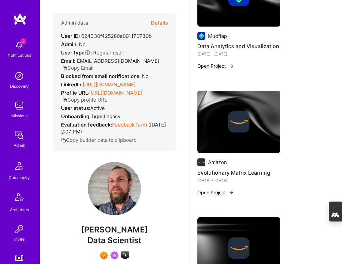
click at [214, 126] on div at bounding box center [238, 121] width 83 height 21
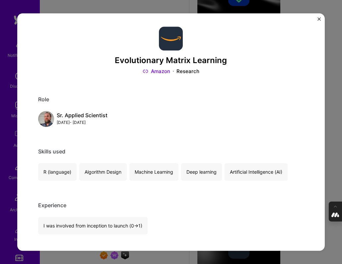
click at [311, 18] on img "Close" at bounding box center [318, 18] width 3 height 3
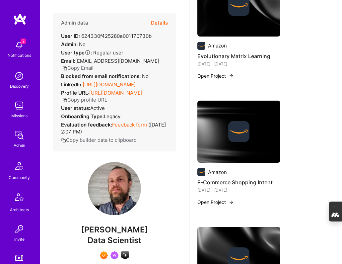
scroll to position [461, 0]
